Goal: Information Seeking & Learning: Find specific fact

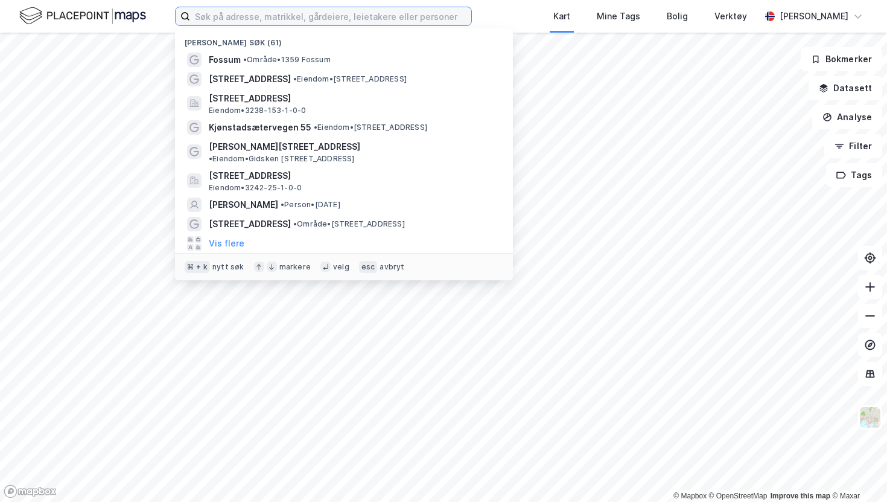
click at [309, 25] on label at bounding box center [323, 16] width 297 height 19
click at [309, 25] on input at bounding box center [330, 16] width 281 height 18
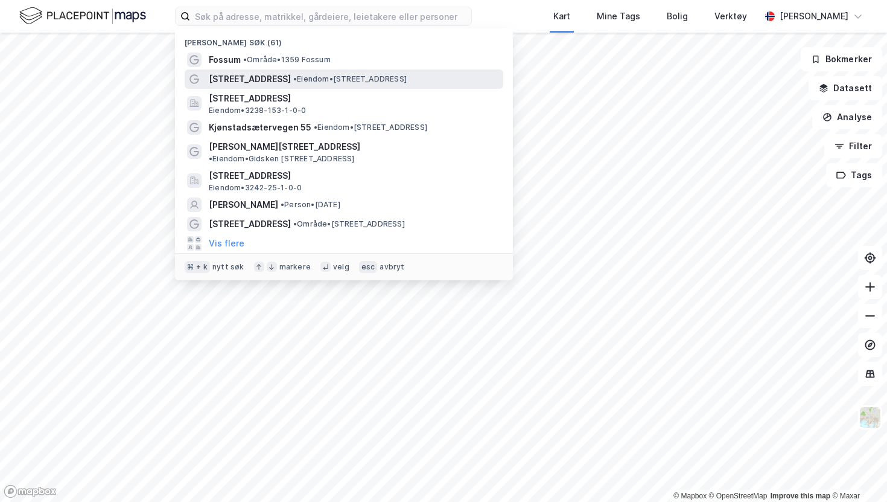
click at [302, 72] on div "[STREET_ADDRESS] • Eiendom • [STREET_ADDRESS]" at bounding box center [355, 79] width 292 height 14
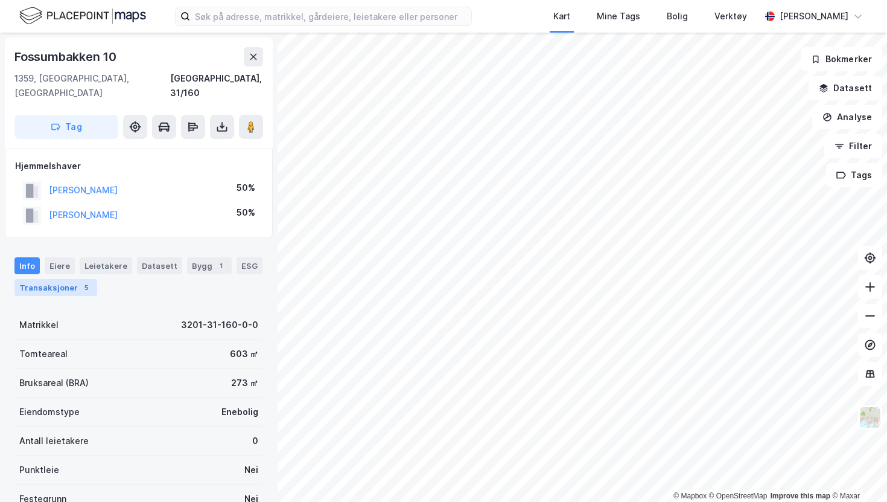
click at [64, 279] on div "Transaksjoner 5" at bounding box center [55, 287] width 83 height 17
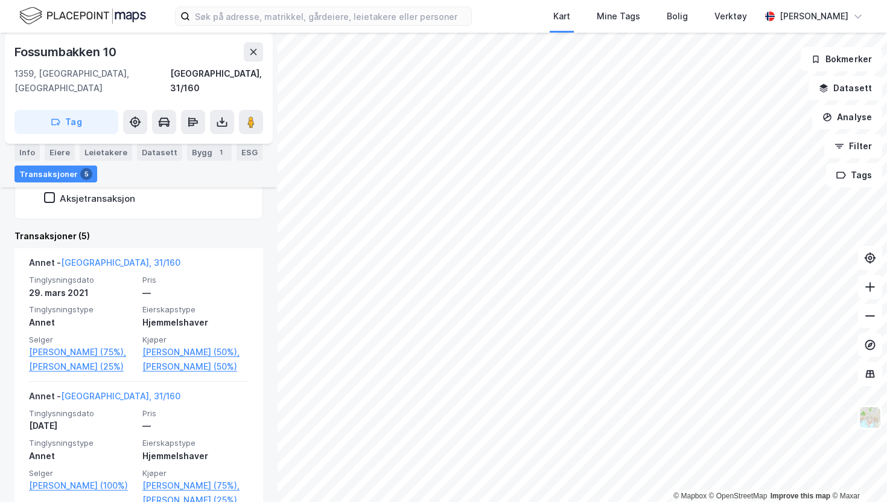
scroll to position [282, 0]
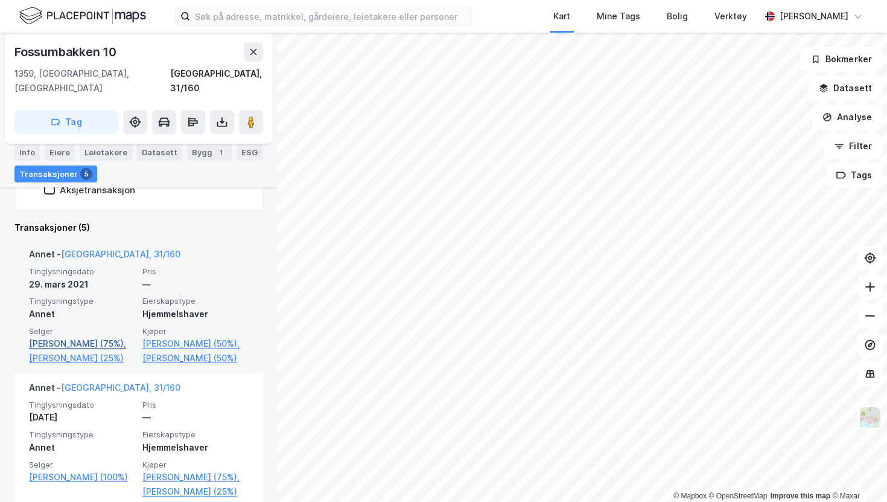
click at [95, 336] on link "[PERSON_NAME] (75%)," at bounding box center [82, 343] width 106 height 14
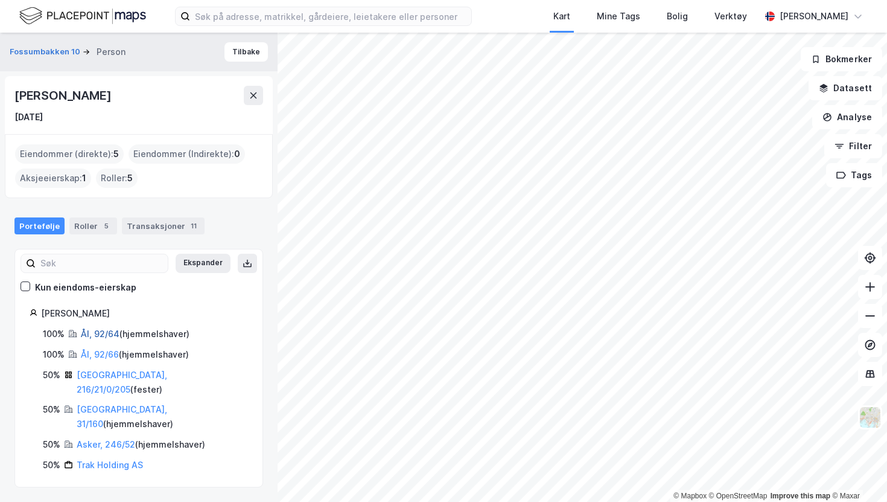
click at [106, 331] on link "Ål, 92/64" at bounding box center [100, 333] width 39 height 10
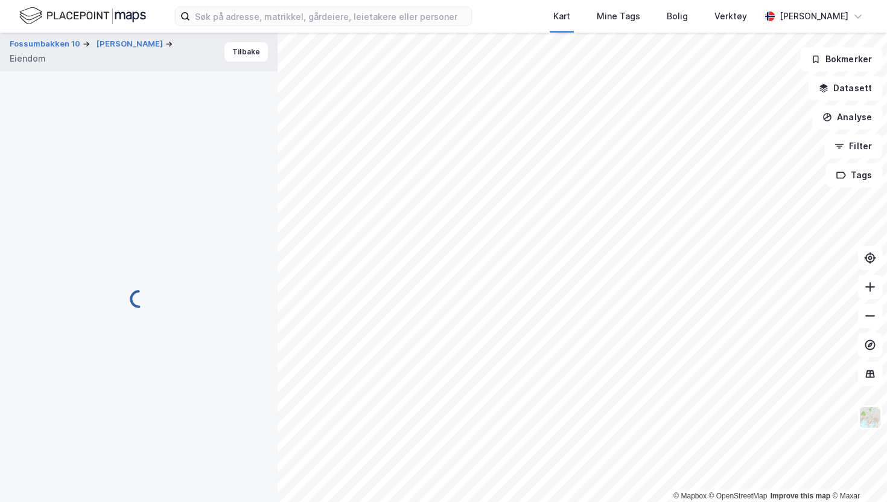
scroll to position [132, 0]
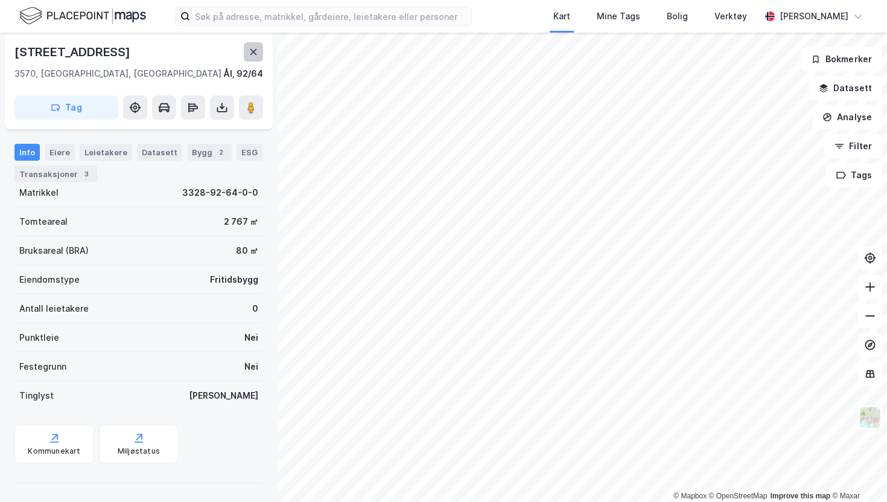
click at [261, 53] on button at bounding box center [253, 51] width 19 height 19
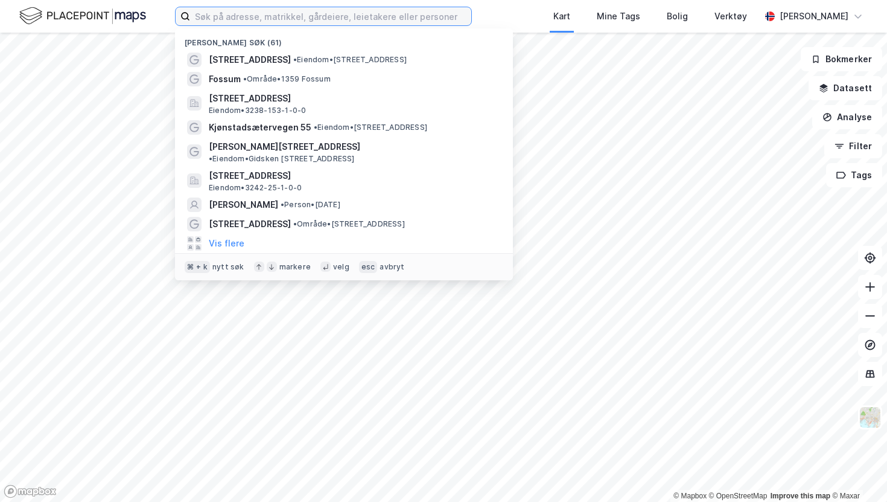
click at [389, 23] on input at bounding box center [330, 16] width 281 height 18
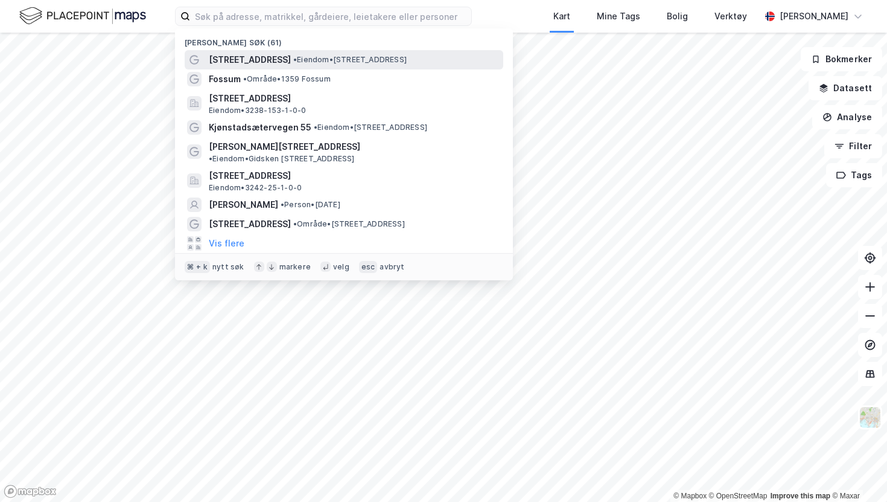
click at [331, 53] on div "[STREET_ADDRESS] • Eiendom • [STREET_ADDRESS]" at bounding box center [355, 60] width 292 height 14
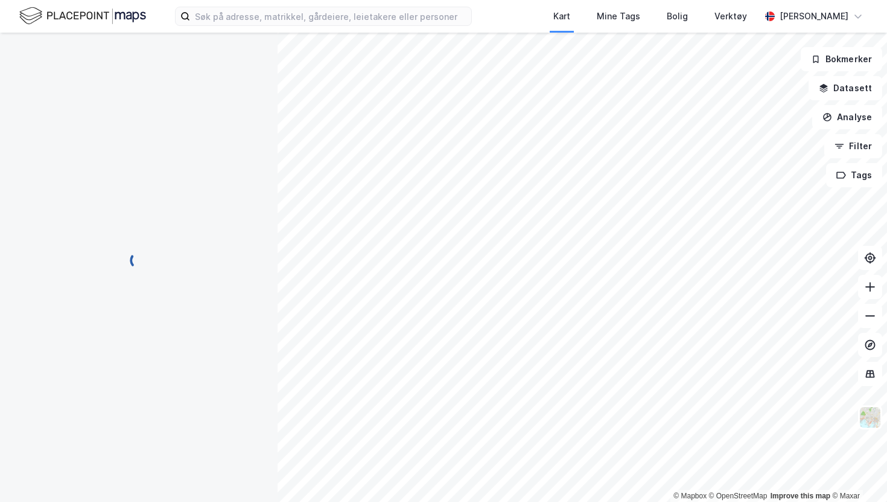
scroll to position [93, 0]
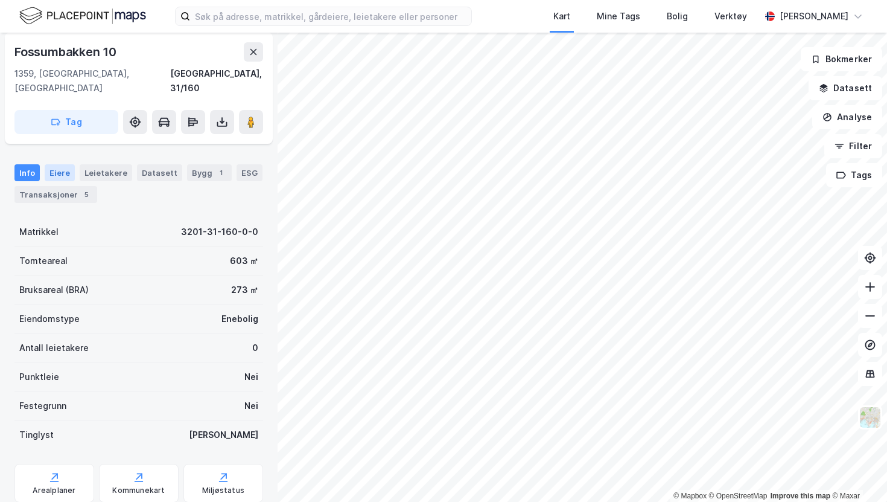
click at [49, 164] on div "Eiere" at bounding box center [60, 172] width 30 height 17
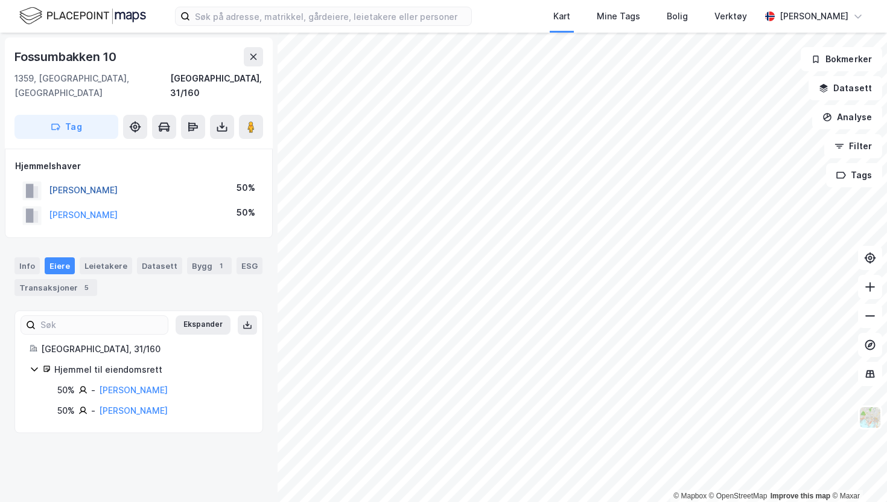
click at [0, 0] on button "[PERSON_NAME]" at bounding box center [0, 0] width 0 height 0
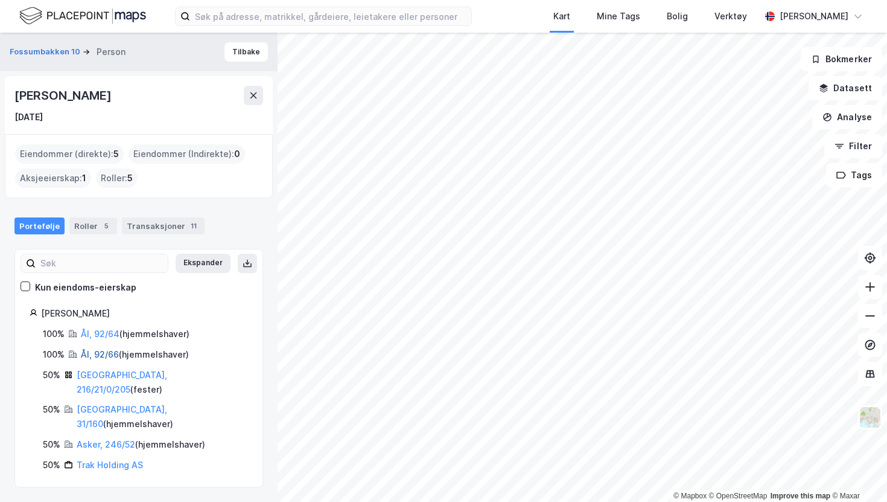
click at [107, 351] on link "Ål, 92/66" at bounding box center [100, 354] width 38 height 10
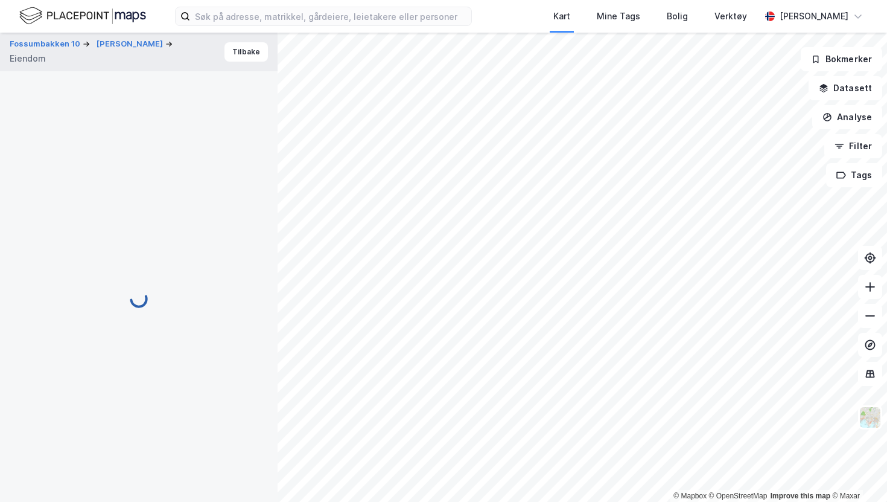
scroll to position [93, 0]
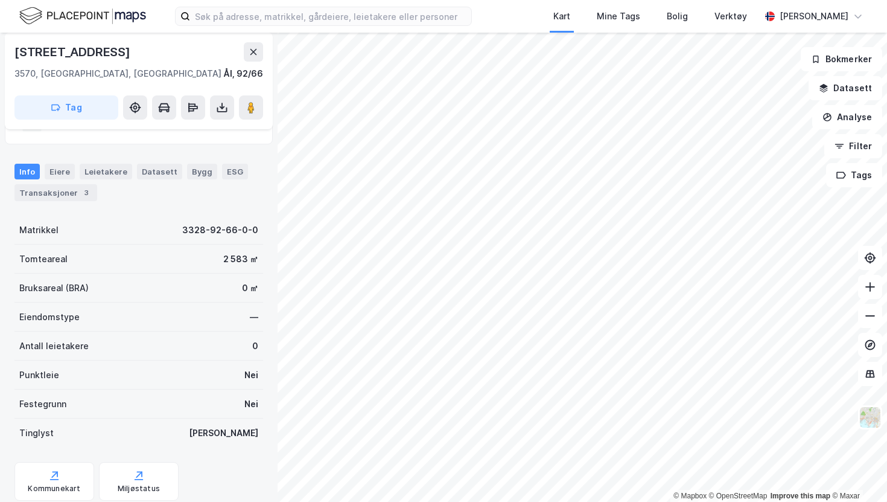
click at [41, 174] on div "Info [PERSON_NAME] Datasett Bygg ESG Transaksjoner 3" at bounding box center [138, 182] width 249 height 37
click at [60, 171] on div "Eiere" at bounding box center [60, 172] width 30 height 16
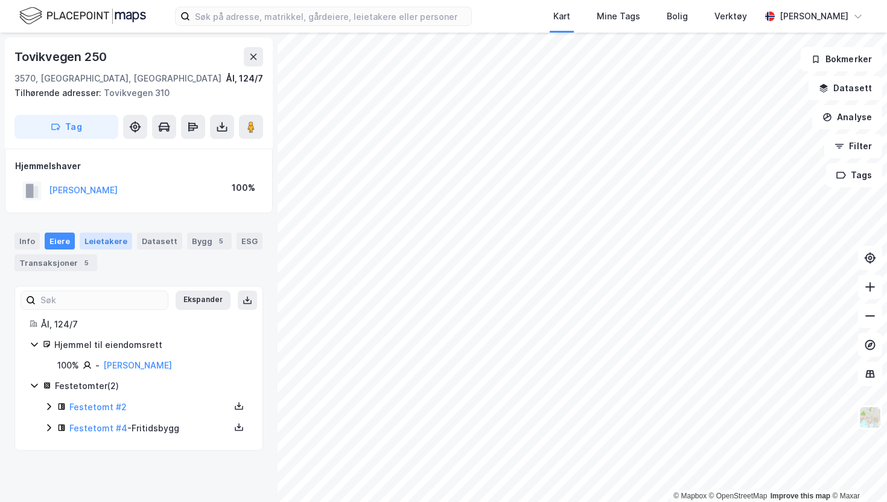
click at [118, 243] on div "Leietakere" at bounding box center [106, 240] width 53 height 17
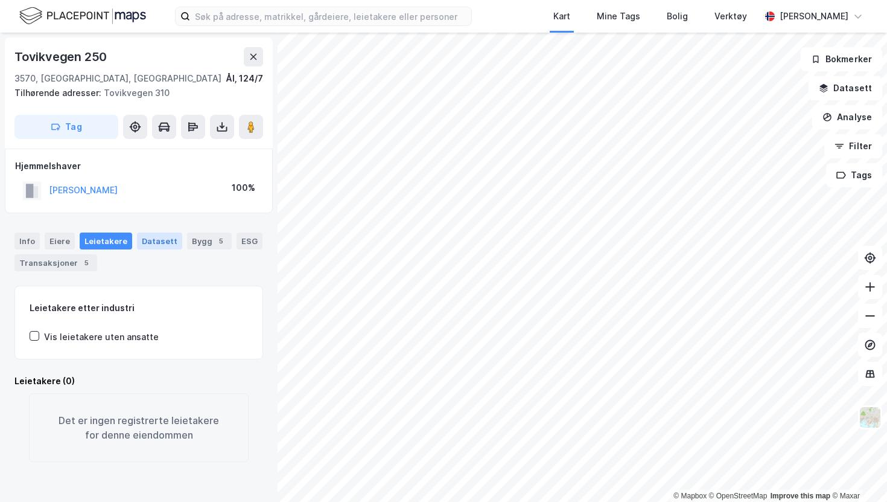
click at [154, 240] on div "Datasett" at bounding box center [159, 240] width 45 height 17
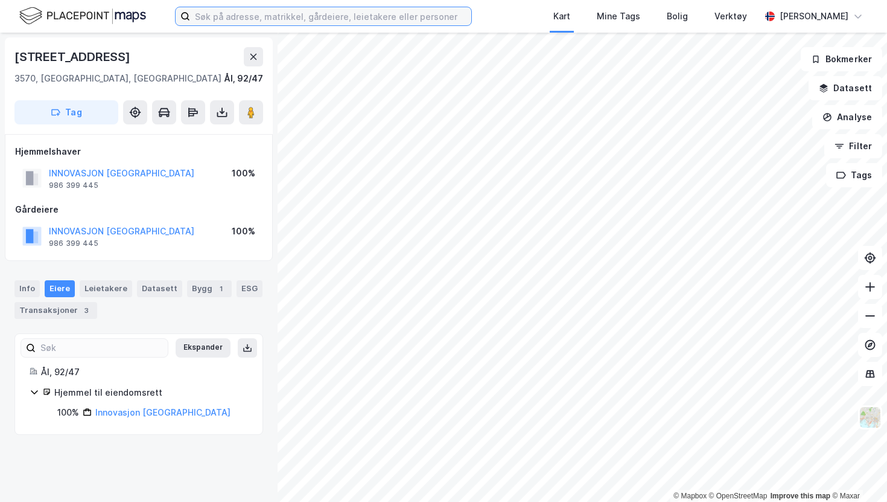
click at [276, 25] on input at bounding box center [330, 16] width 281 height 18
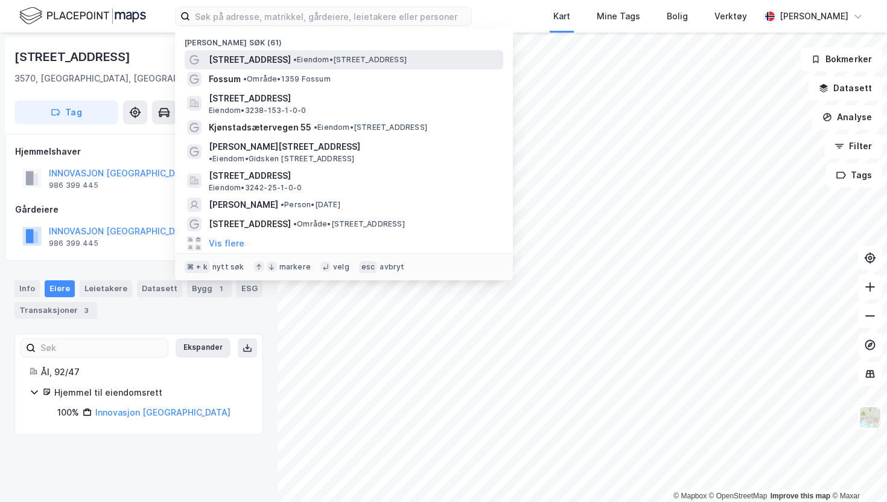
click at [263, 61] on span "[STREET_ADDRESS]" at bounding box center [250, 60] width 82 height 14
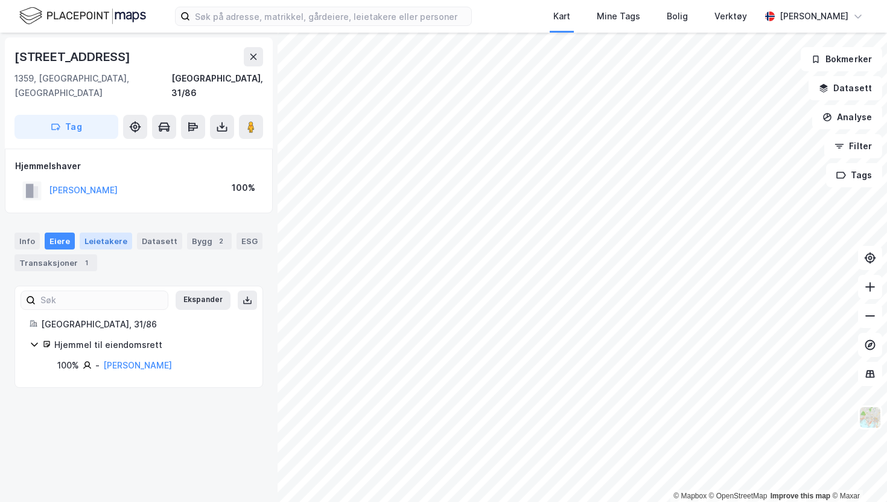
click at [97, 232] on div "Leietakere" at bounding box center [106, 240] width 53 height 17
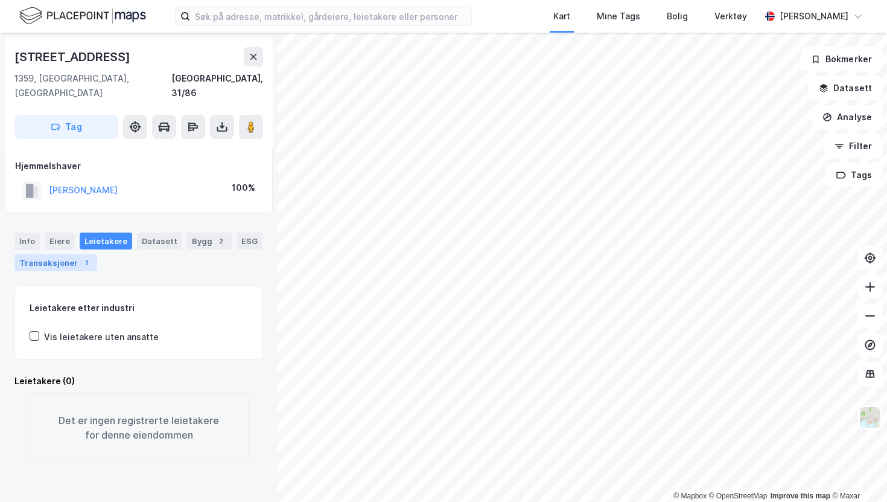
click at [66, 254] on div "Transaksjoner 1" at bounding box center [55, 262] width 83 height 17
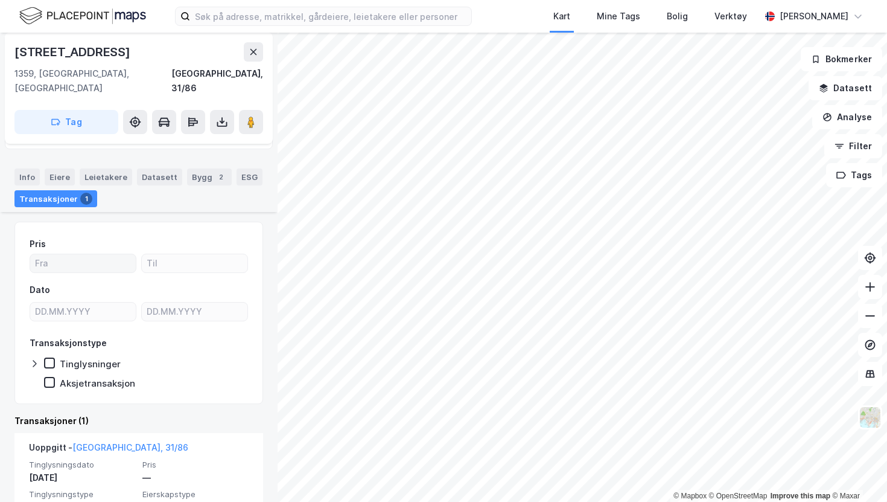
scroll to position [77, 0]
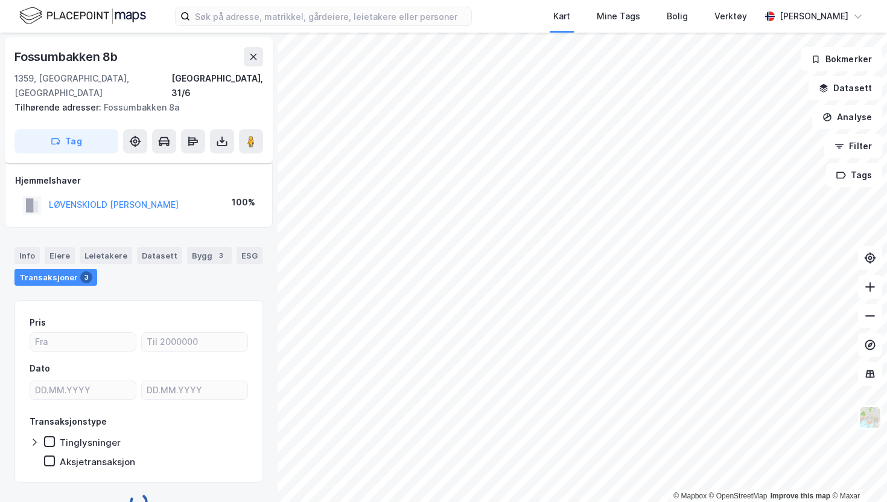
scroll to position [10, 0]
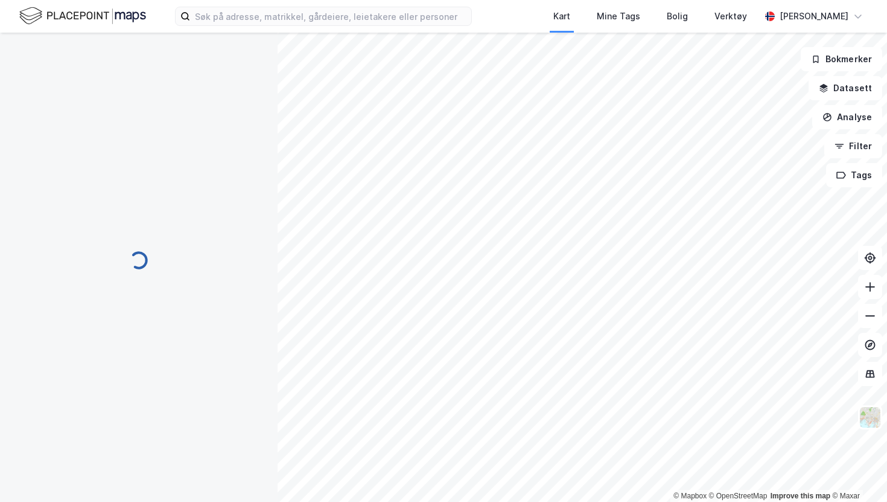
scroll to position [10, 0]
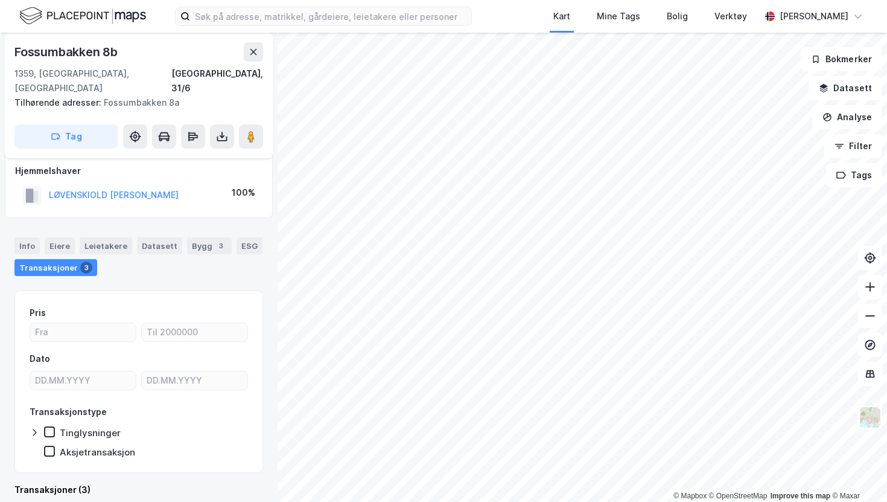
scroll to position [10, 0]
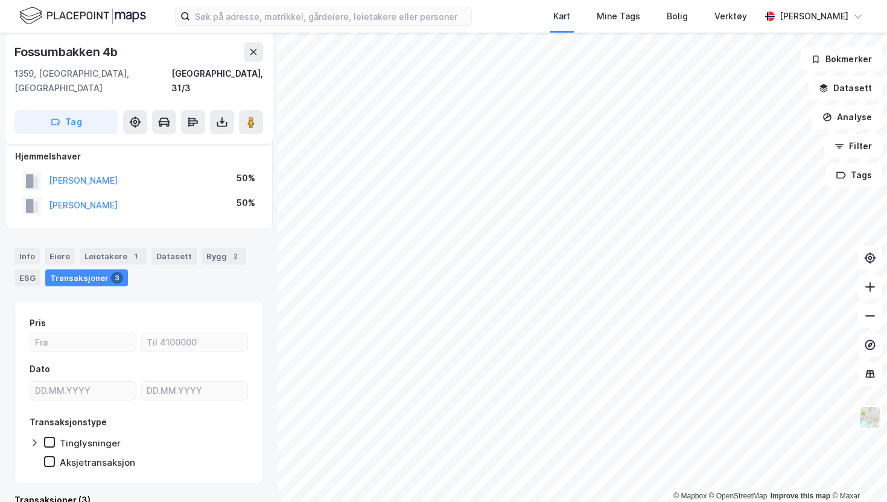
scroll to position [10, 0]
click at [63, 247] on div "Eiere" at bounding box center [60, 255] width 30 height 17
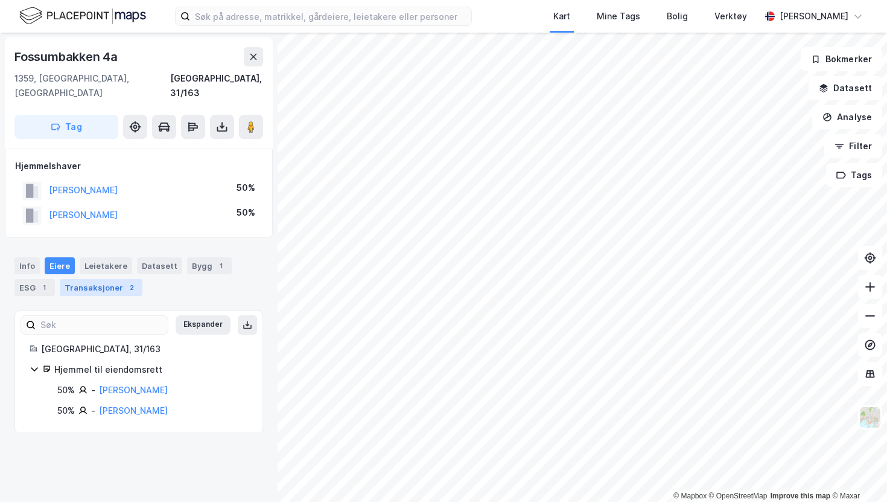
click at [84, 279] on div "Transaksjoner 2" at bounding box center [101, 287] width 83 height 17
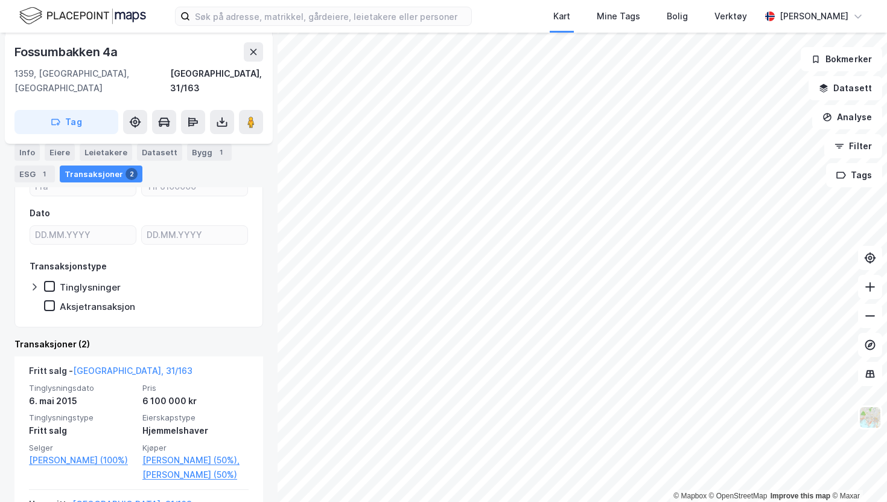
scroll to position [242, 0]
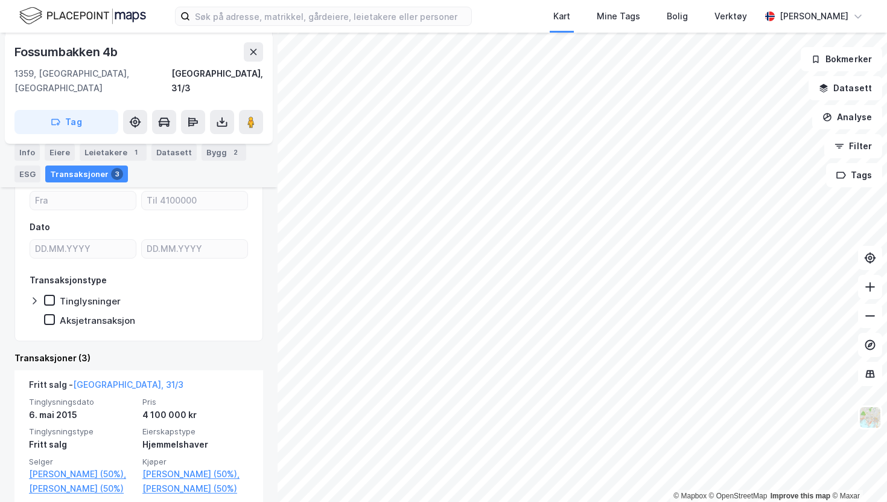
scroll to position [218, 0]
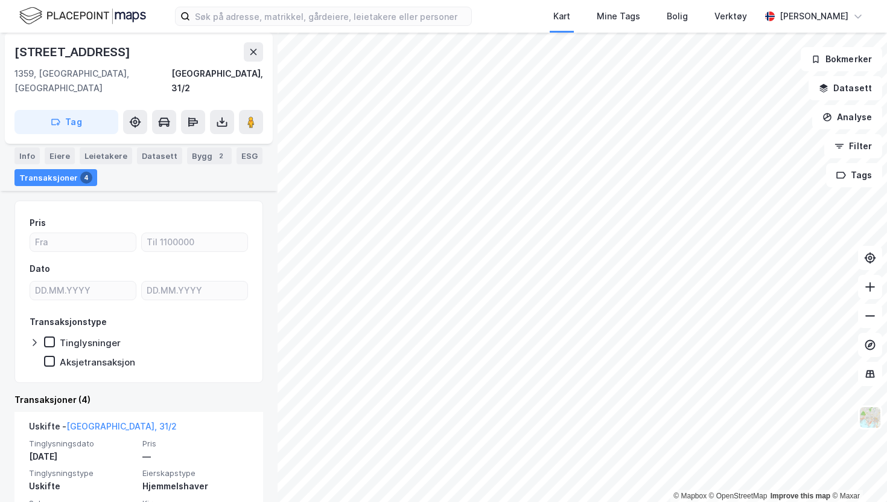
scroll to position [139, 0]
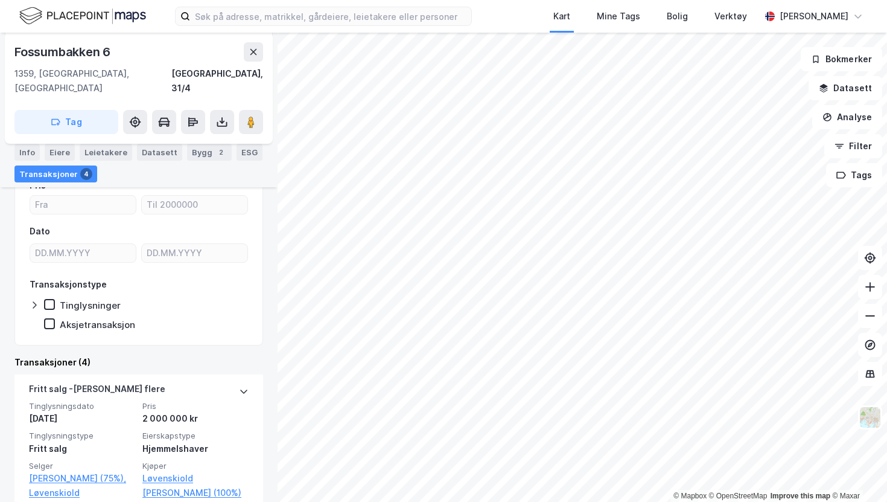
scroll to position [203, 0]
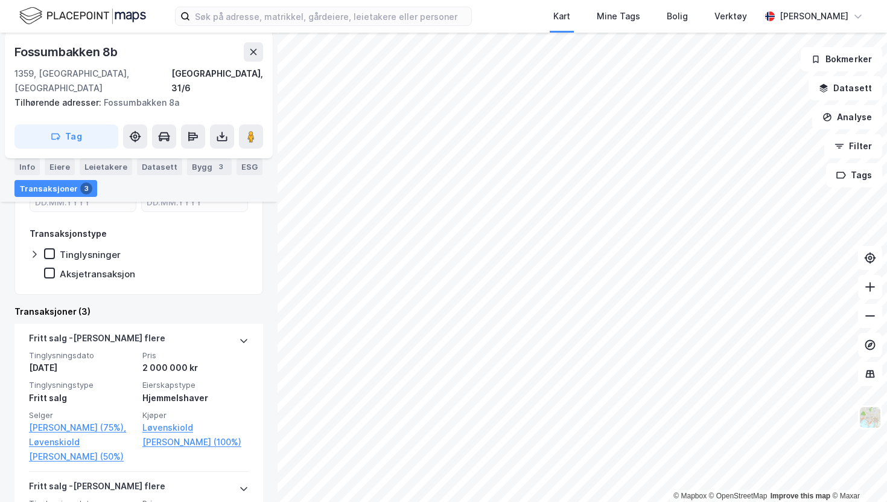
scroll to position [189, 0]
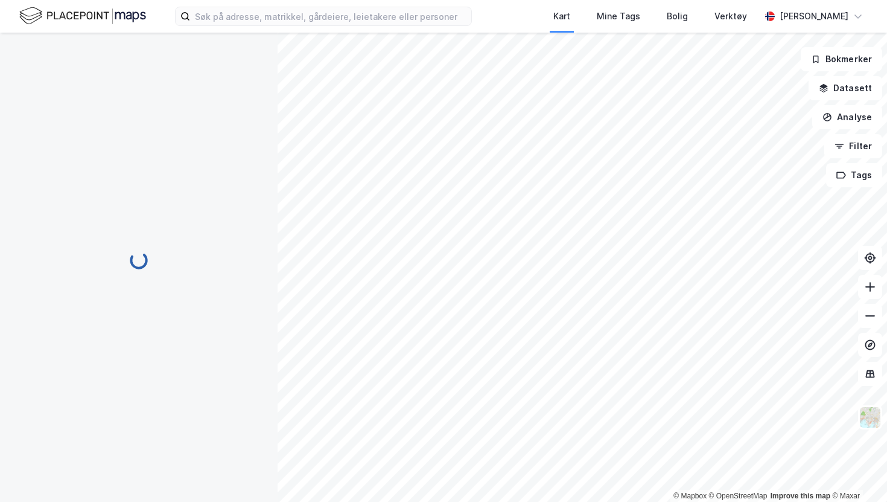
scroll to position [20, 0]
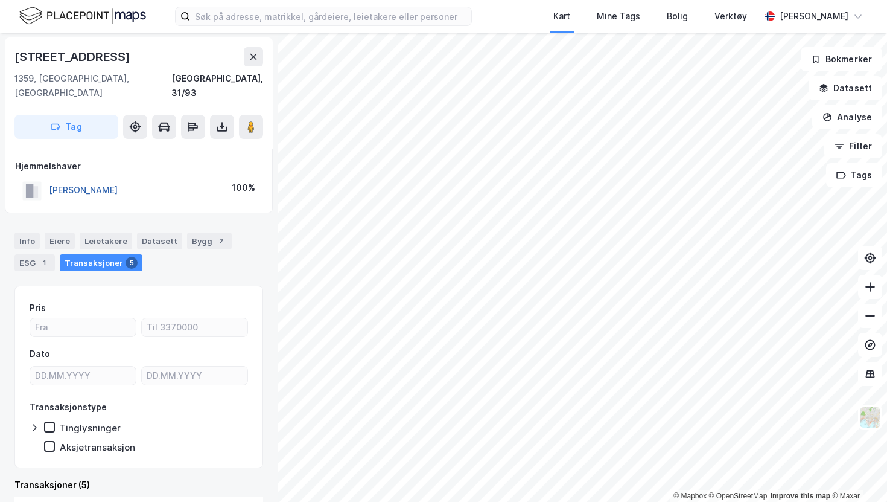
click at [0, 0] on button "[PERSON_NAME]" at bounding box center [0, 0] width 0 height 0
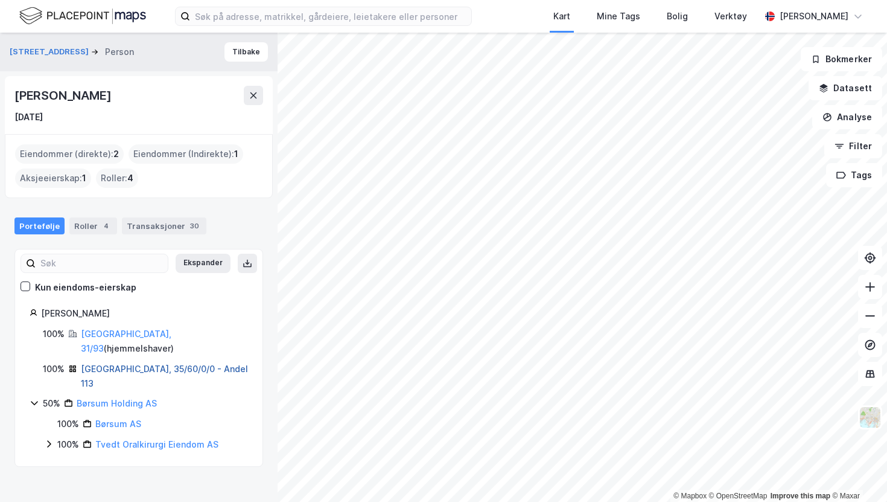
click at [126, 363] on link "[GEOGRAPHIC_DATA], 35/60/0/0 - Andel 113" at bounding box center [164, 375] width 167 height 25
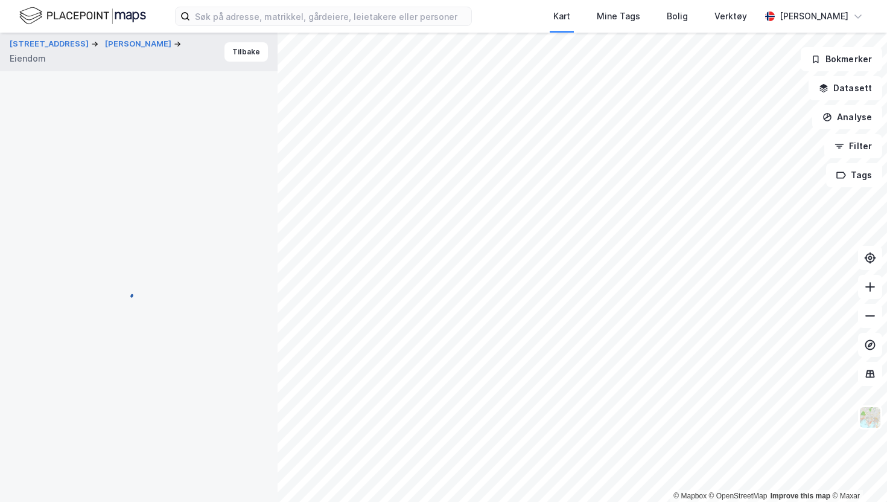
scroll to position [20, 0]
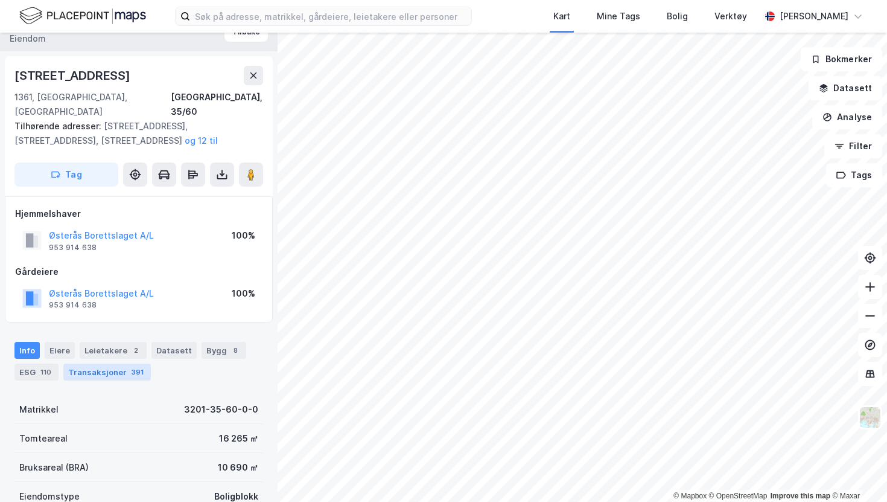
click at [113, 363] on div "Transaksjoner 391" at bounding box center [107, 371] width 88 height 17
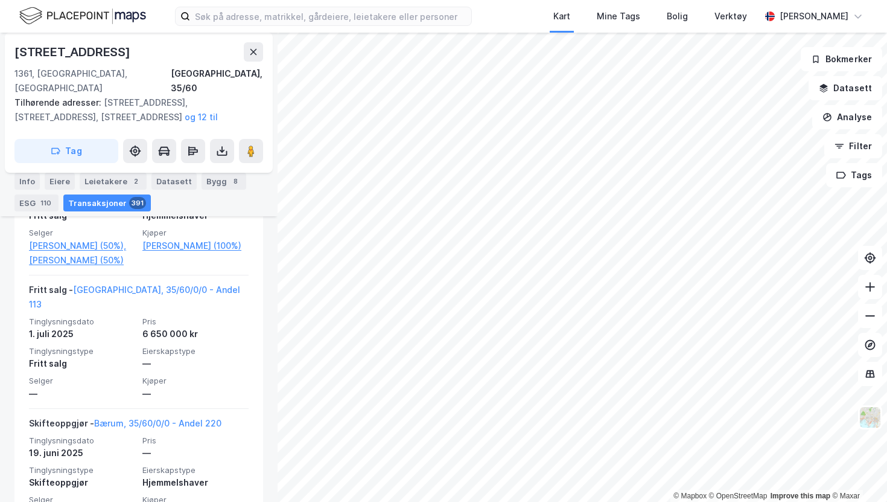
scroll to position [392, 0]
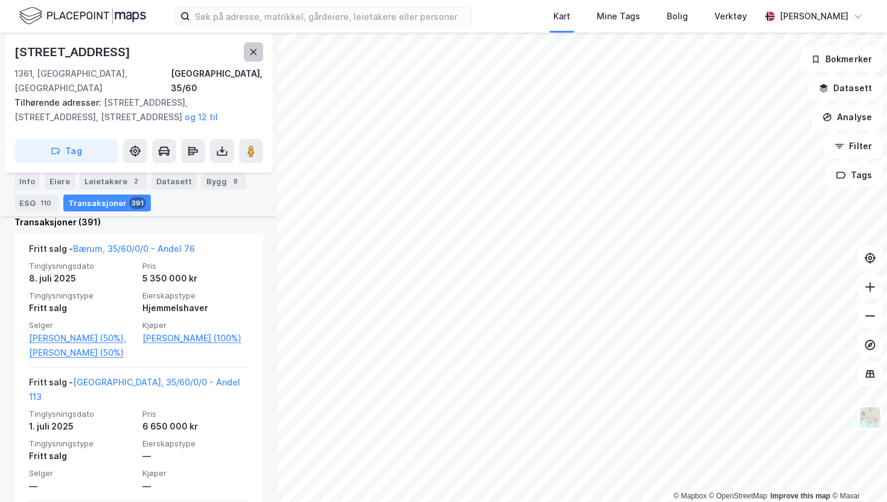
click at [250, 44] on button at bounding box center [253, 51] width 19 height 19
